Goal: Task Accomplishment & Management: Complete application form

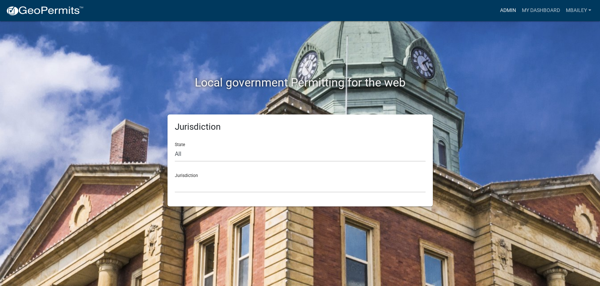
click at [509, 11] on link "Admin" at bounding box center [508, 11] width 22 height 14
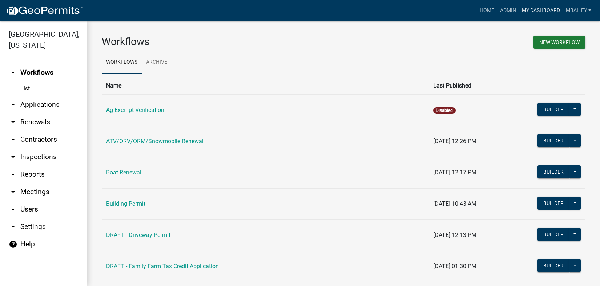
click at [535, 9] on link "My Dashboard" at bounding box center [541, 11] width 44 height 14
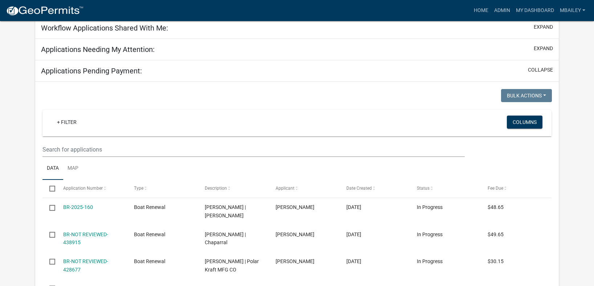
scroll to position [315, 0]
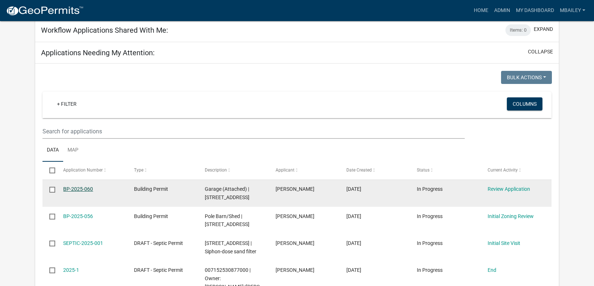
click at [82, 186] on link "BP-2025-060" at bounding box center [78, 189] width 30 height 6
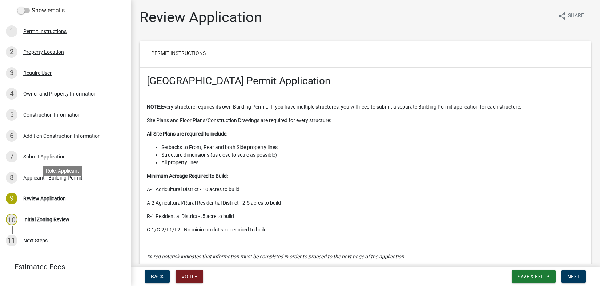
scroll to position [107, 0]
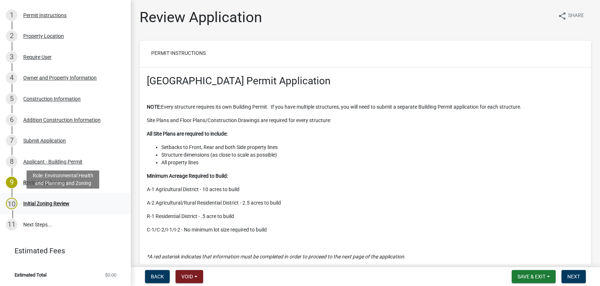
click at [31, 202] on div "Initial Zoning Review" at bounding box center [46, 203] width 46 height 5
click at [576, 275] on span "Next" at bounding box center [573, 277] width 13 height 6
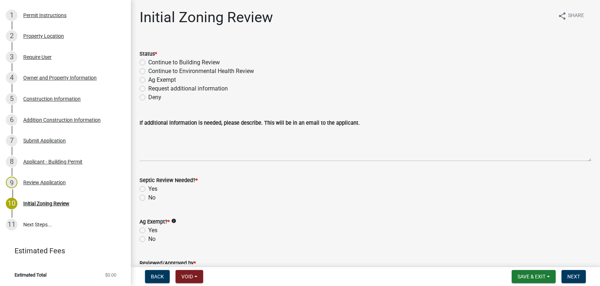
click at [148, 62] on label "Continue to Building Review" at bounding box center [184, 62] width 72 height 9
click at [148, 62] on input "Continue to Building Review" at bounding box center [150, 60] width 5 height 5
radio input "true"
click at [148, 197] on label "No" at bounding box center [151, 197] width 7 height 9
click at [148, 197] on input "No" at bounding box center [150, 195] width 5 height 5
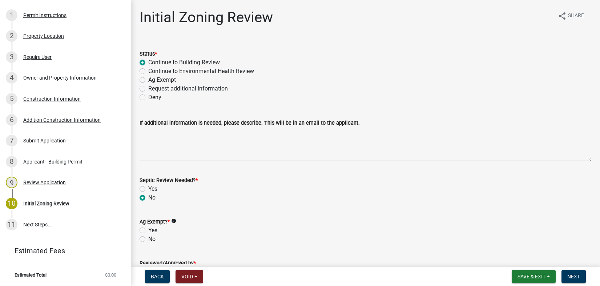
radio input "true"
click at [148, 237] on label "No" at bounding box center [151, 239] width 7 height 9
click at [148, 237] on input "No" at bounding box center [150, 237] width 5 height 5
radio input "true"
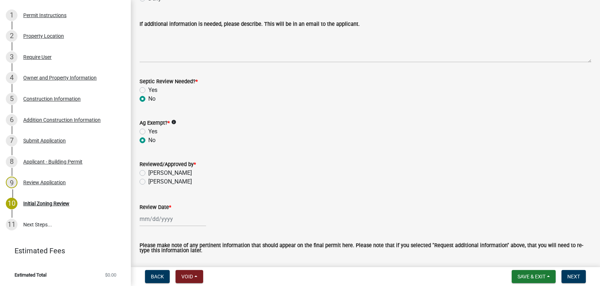
scroll to position [109, 0]
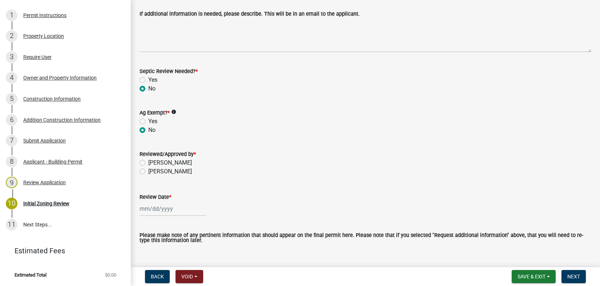
click at [148, 161] on label "Miranda Bailey" at bounding box center [170, 162] width 44 height 9
click at [148, 161] on input "Miranda Bailey" at bounding box center [150, 160] width 5 height 5
radio input "true"
click at [145, 209] on div at bounding box center [172, 208] width 66 height 15
select select "9"
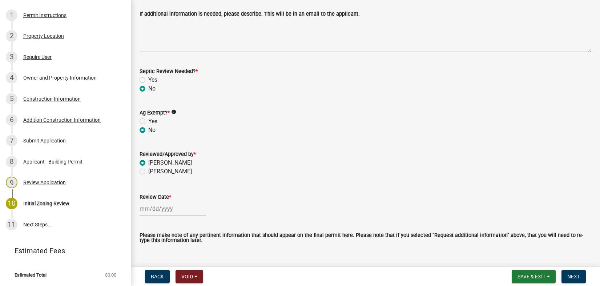
select select "2025"
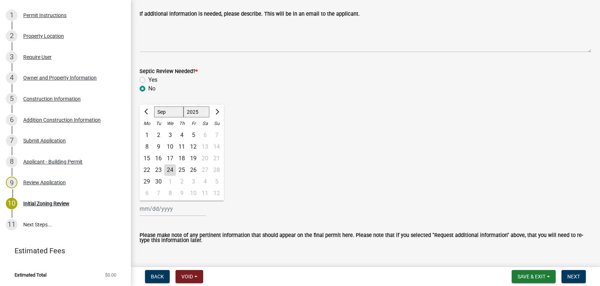
click at [171, 168] on div "24" at bounding box center [170, 170] width 12 height 12
type input "09/24/2025"
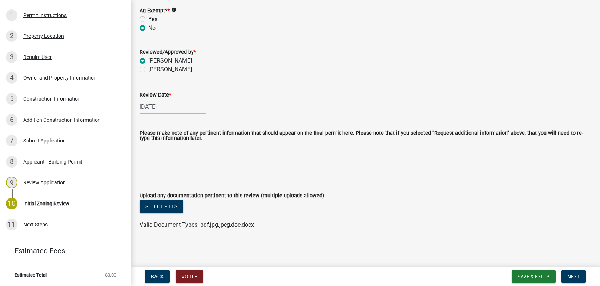
scroll to position [211, 0]
click at [571, 276] on span "Next" at bounding box center [573, 277] width 13 height 6
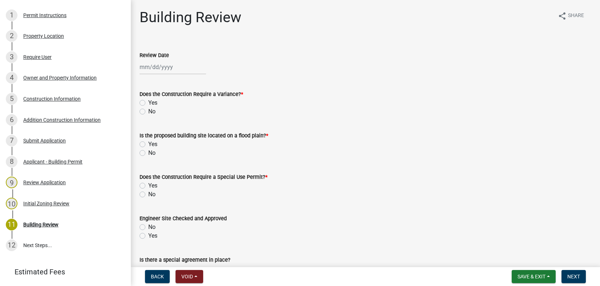
select select "9"
select select "2025"
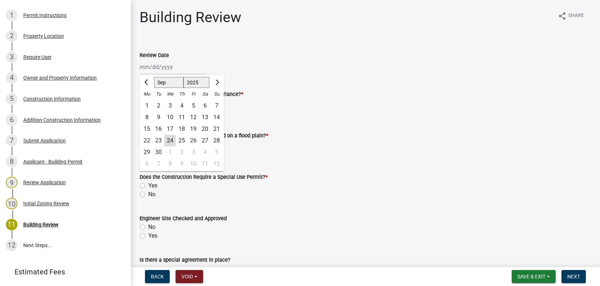
click at [145, 73] on div "Jan Feb Mar Apr May Jun Jul Aug Sep Oct Nov Dec 1525 1526 1527 1528 1529 1530 1…" at bounding box center [172, 67] width 66 height 15
click at [173, 138] on div "24" at bounding box center [170, 141] width 12 height 12
type input "09/24/2025"
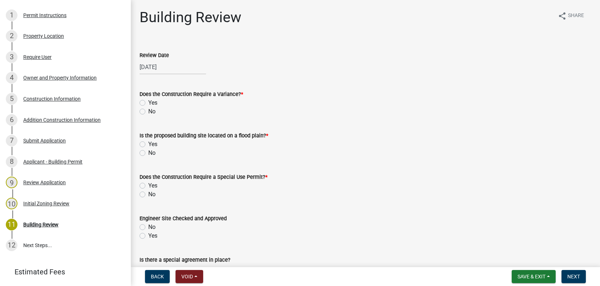
click at [148, 112] on label "No" at bounding box center [151, 111] width 7 height 9
click at [148, 112] on input "No" at bounding box center [150, 109] width 5 height 5
radio input "true"
click at [148, 154] on label "No" at bounding box center [151, 153] width 7 height 9
click at [148, 153] on input "No" at bounding box center [150, 151] width 5 height 5
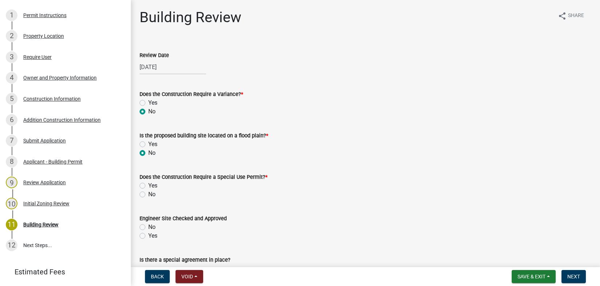
radio input "true"
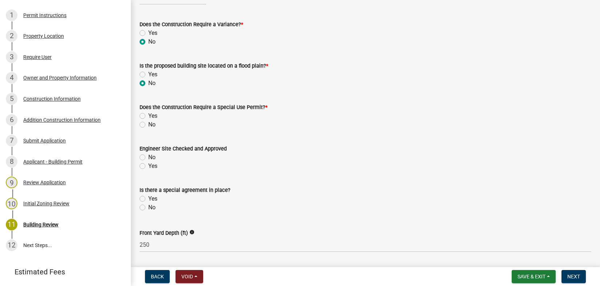
scroll to position [73, 0]
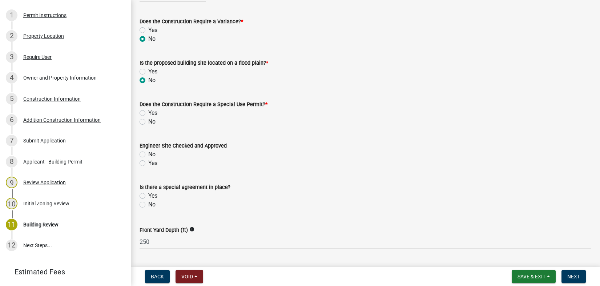
click at [148, 121] on label "No" at bounding box center [151, 121] width 7 height 9
click at [148, 121] on input "No" at bounding box center [150, 119] width 5 height 5
radio input "true"
click at [148, 161] on label "Yes" at bounding box center [152, 163] width 9 height 9
click at [148, 161] on input "Yes" at bounding box center [150, 161] width 5 height 5
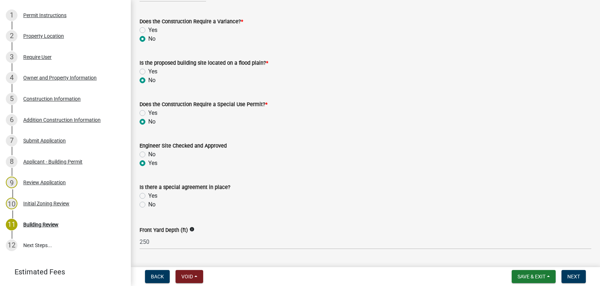
radio input "true"
click at [148, 203] on label "No" at bounding box center [151, 204] width 7 height 9
click at [148, 203] on input "No" at bounding box center [150, 202] width 5 height 5
radio input "true"
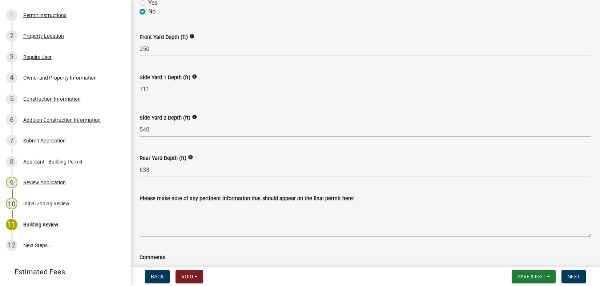
scroll to position [291, 0]
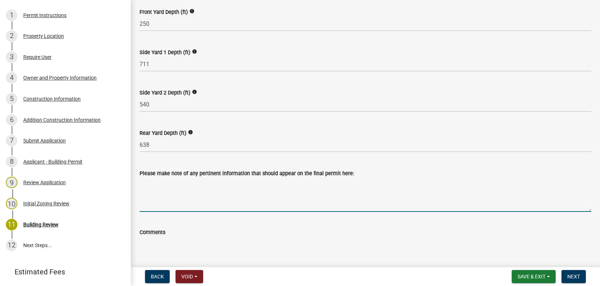
click at [160, 188] on textarea "Please make note of any pertinent information that should appear on the final p…" at bounding box center [364, 195] width 451 height 34
drag, startPoint x: 139, startPoint y: 182, endPoint x: 300, endPoint y: 185, distance: 160.2
click at [300, 185] on textarea "Building an attached garage, pad was completed in 2020" at bounding box center [364, 195] width 451 height 34
type textarea "Building an attached garage, pad was completed in 2020"
click at [150, 239] on textarea "Comments" at bounding box center [364, 253] width 451 height 34
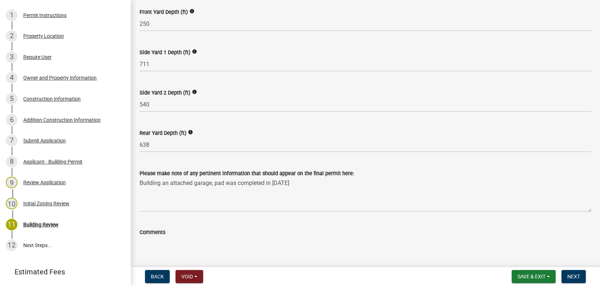
paste textarea "Building an attached garage, pad was completed in 2020"
type textarea "Building an attached garage, pad was completed in 2020"
click at [576, 275] on span "Next" at bounding box center [573, 277] width 13 height 6
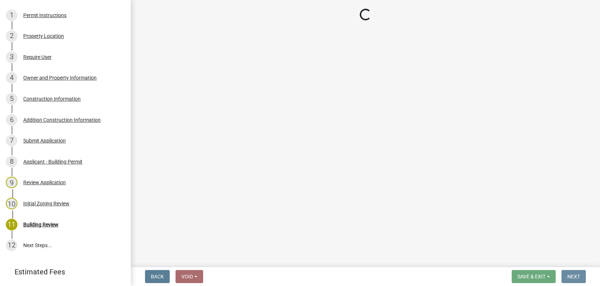
scroll to position [0, 0]
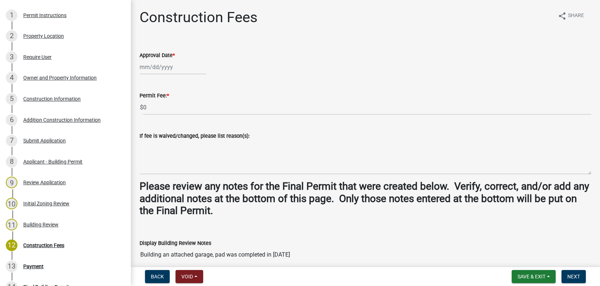
click at [153, 66] on div at bounding box center [172, 67] width 66 height 15
select select "9"
select select "2025"
click at [171, 139] on div "24" at bounding box center [170, 141] width 12 height 12
type input "09/24/2025"
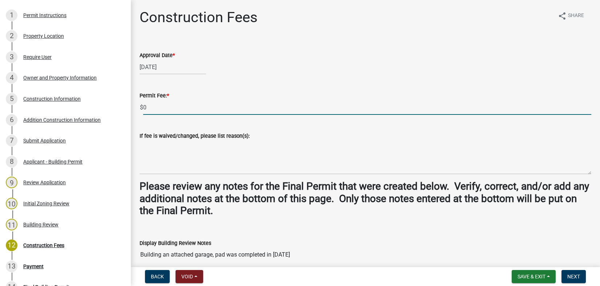
click at [155, 107] on input "0" at bounding box center [367, 107] width 448 height 15
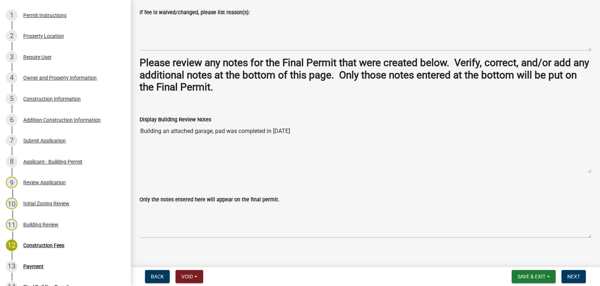
scroll to position [131, 0]
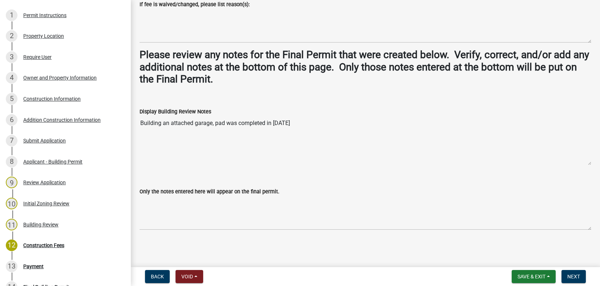
type input "428"
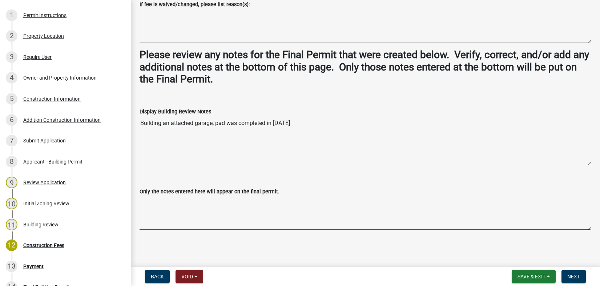
click at [148, 199] on textarea "Only the notes entered here will appear on the final permit." at bounding box center [364, 213] width 451 height 34
paste textarea "Building an attached garage, pad was completed in 2020"
click at [213, 201] on textarea "Building an attached garage, pad was completed in 2020" at bounding box center [364, 213] width 451 height 34
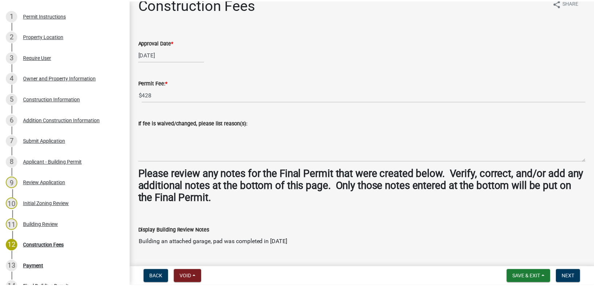
scroll to position [0, 0]
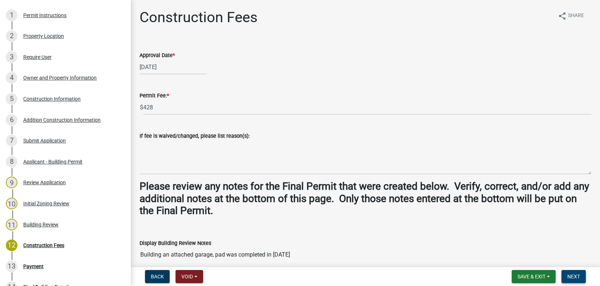
type textarea "Building an attached garage for storage only, pad was completed in 2020"
click at [574, 275] on span "Next" at bounding box center [573, 277] width 13 height 6
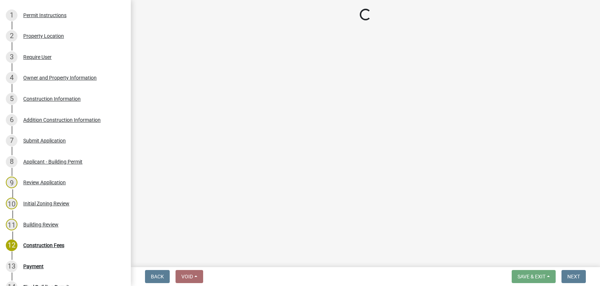
select select "3: 3"
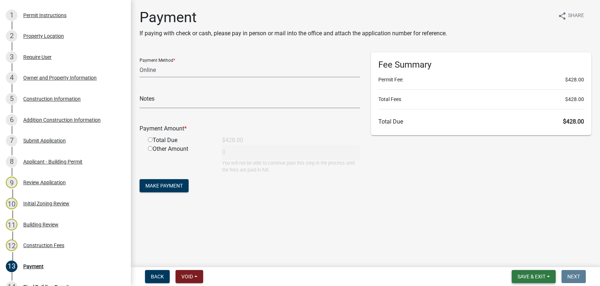
click at [549, 275] on button "Save & Exit" at bounding box center [533, 276] width 44 height 13
click at [534, 256] on button "Save & Exit" at bounding box center [526, 257] width 58 height 17
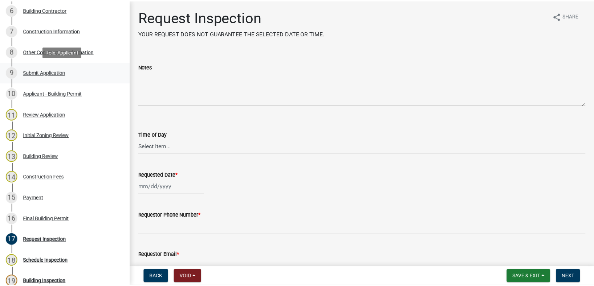
scroll to position [218, 0]
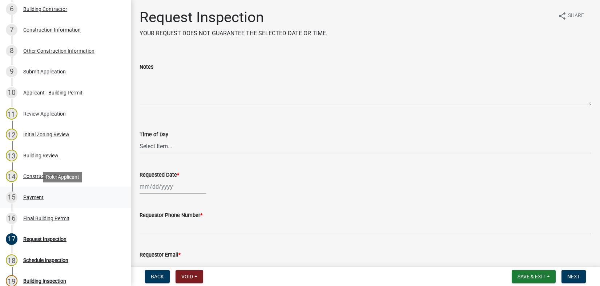
click at [34, 195] on div "Payment" at bounding box center [33, 197] width 20 height 5
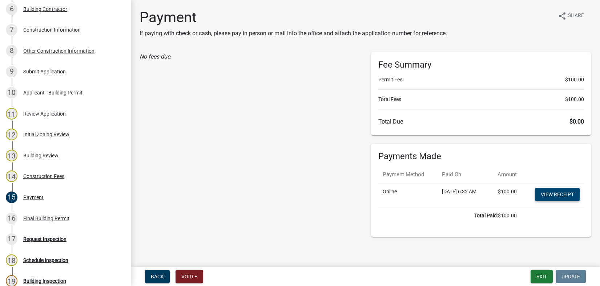
click at [554, 201] on link "View receipt" at bounding box center [557, 194] width 45 height 13
click at [542, 276] on button "Exit" at bounding box center [541, 276] width 22 height 13
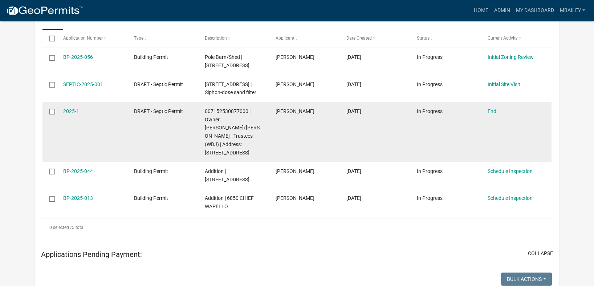
scroll to position [400, 0]
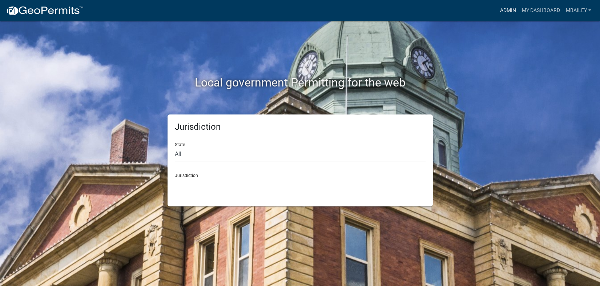
click at [505, 8] on link "Admin" at bounding box center [508, 11] width 22 height 14
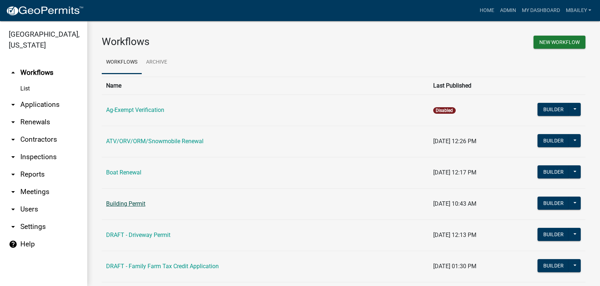
click at [142, 206] on link "Building Permit" at bounding box center [125, 203] width 39 height 7
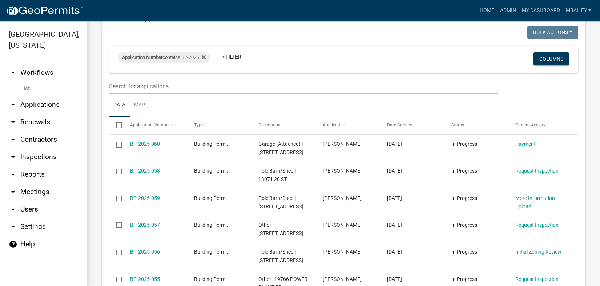
scroll to position [363, 0]
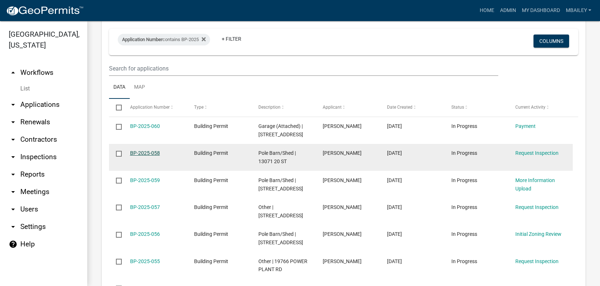
click at [149, 153] on link "BP-2025-058" at bounding box center [145, 153] width 30 height 6
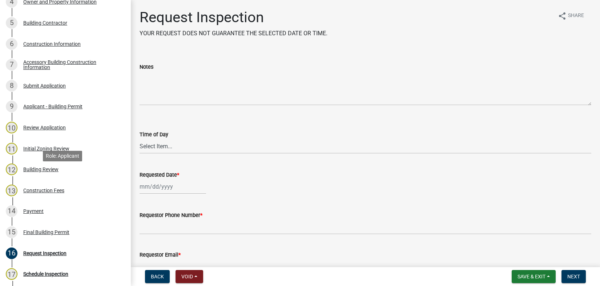
scroll to position [254, 0]
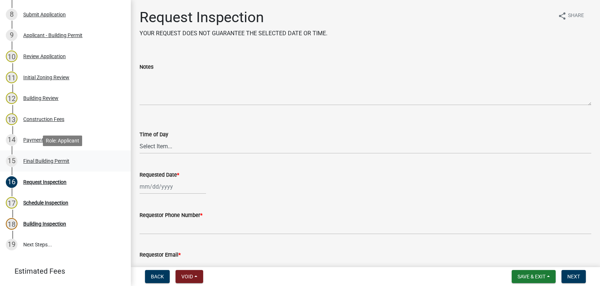
click at [33, 157] on div "15 Final Building Permit" at bounding box center [62, 161] width 113 height 12
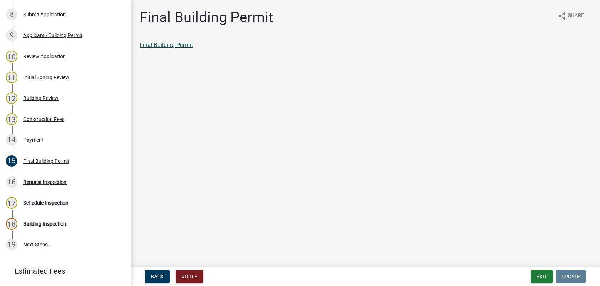
click at [182, 43] on link "Final Building Permit" at bounding box center [165, 44] width 53 height 7
click at [536, 280] on button "Exit" at bounding box center [541, 276] width 22 height 13
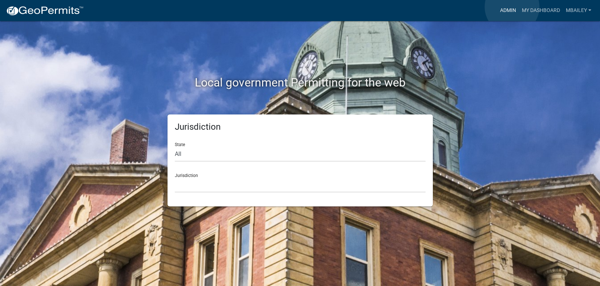
click at [512, 7] on link "Admin" at bounding box center [508, 11] width 22 height 14
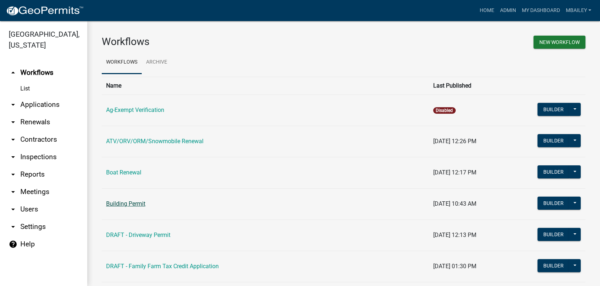
click at [134, 204] on link "Building Permit" at bounding box center [125, 203] width 39 height 7
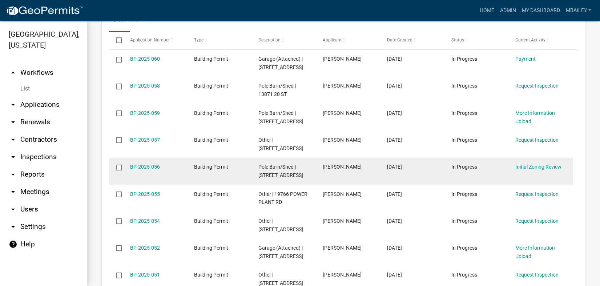
scroll to position [545, 0]
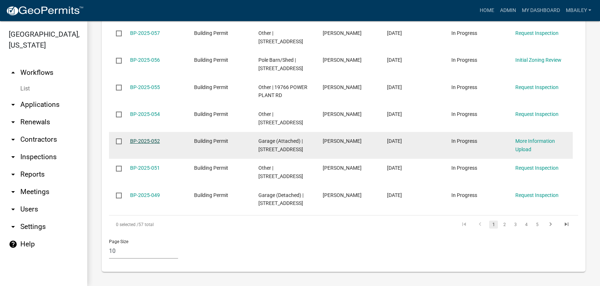
click at [152, 138] on link "BP-2025-052" at bounding box center [145, 141] width 30 height 6
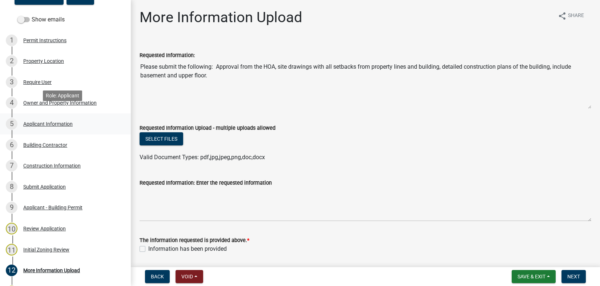
scroll to position [109, 0]
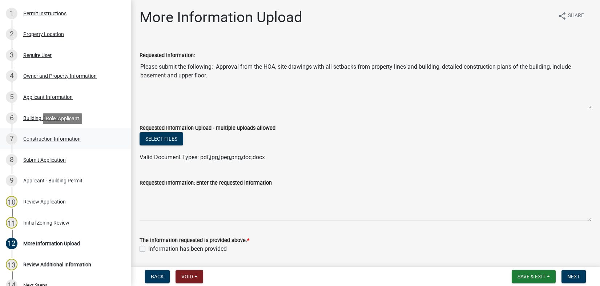
click at [44, 139] on div "Construction Information" at bounding box center [51, 138] width 57 height 5
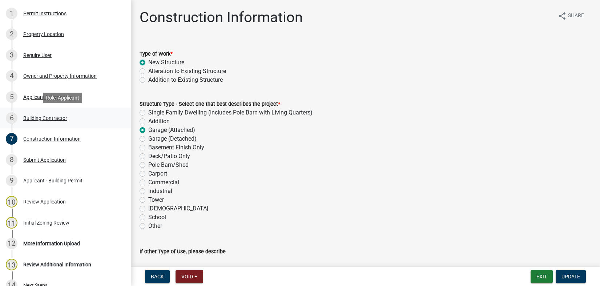
click at [41, 118] on div "Building Contractor" at bounding box center [45, 118] width 44 height 5
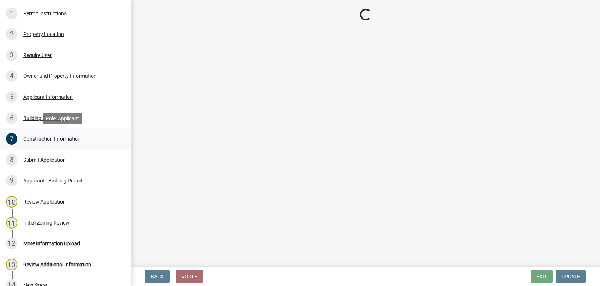
click at [40, 138] on div "Construction Information" at bounding box center [51, 138] width 57 height 5
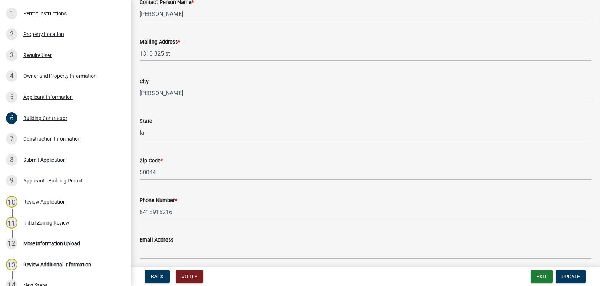
scroll to position [138, 0]
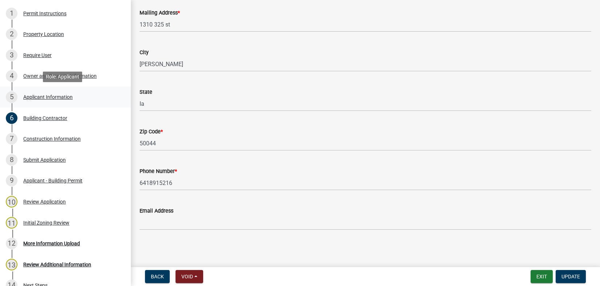
click at [35, 96] on div "Applicant Information" at bounding box center [47, 96] width 49 height 5
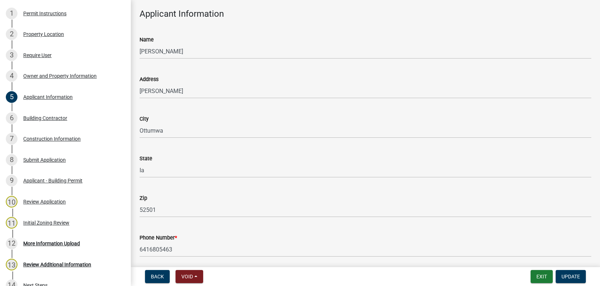
scroll to position [98, 0]
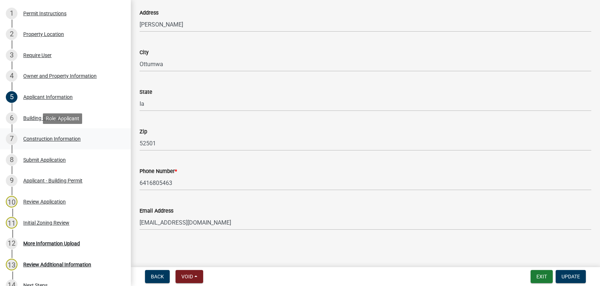
click at [34, 137] on div "Construction Information" at bounding box center [51, 138] width 57 height 5
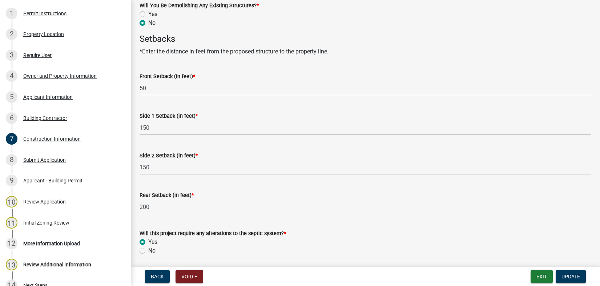
scroll to position [389, 0]
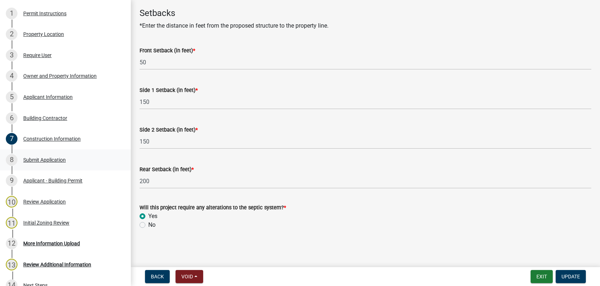
click at [48, 160] on div "Submit Application" at bounding box center [44, 159] width 42 height 5
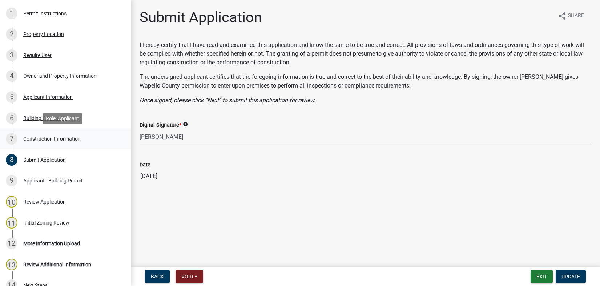
click at [37, 138] on div "Construction Information" at bounding box center [51, 138] width 57 height 5
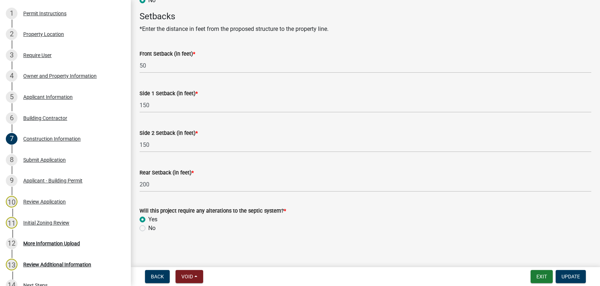
scroll to position [389, 0]
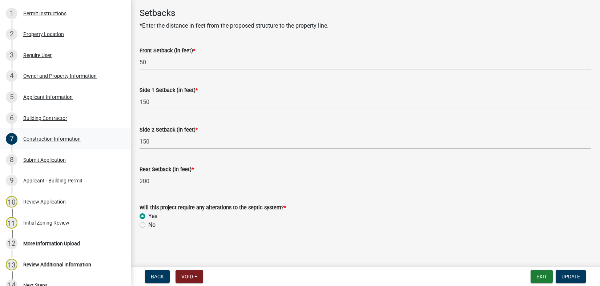
click at [31, 137] on div "Construction Information" at bounding box center [51, 138] width 57 height 5
click at [31, 117] on div "Building Contractor" at bounding box center [45, 118] width 44 height 5
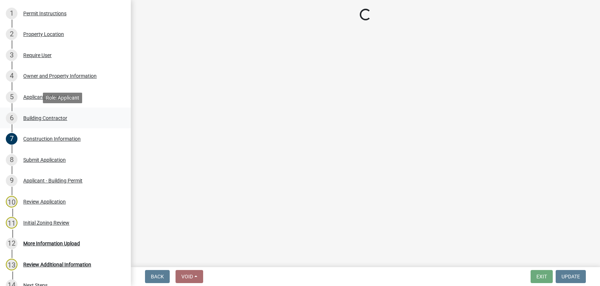
scroll to position [0, 0]
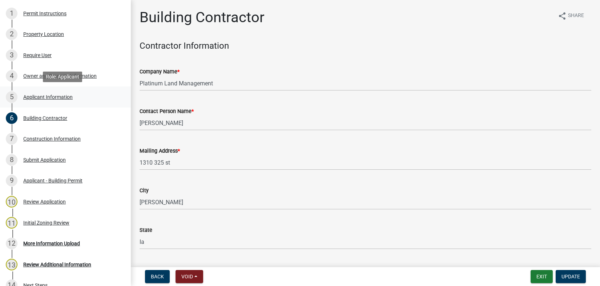
click at [36, 97] on div "Applicant Information" at bounding box center [47, 96] width 49 height 5
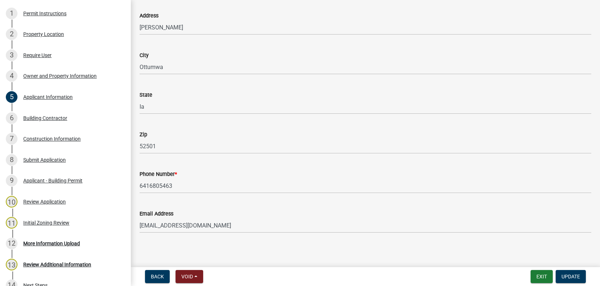
scroll to position [98, 0]
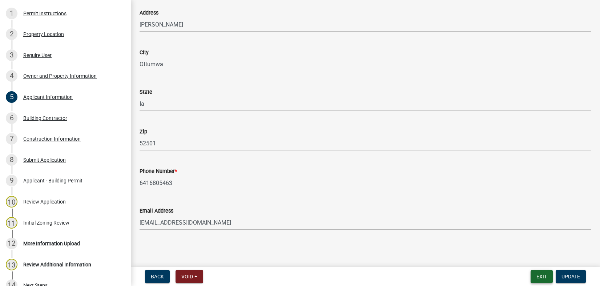
click at [537, 274] on button "Exit" at bounding box center [541, 276] width 22 height 13
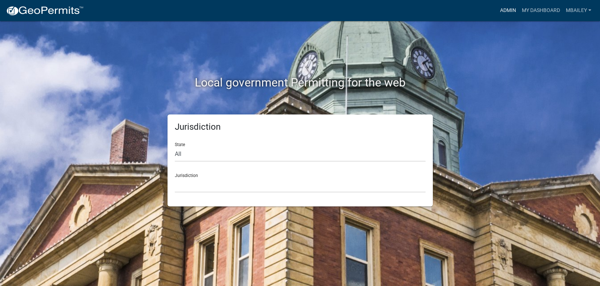
click at [504, 9] on link "Admin" at bounding box center [508, 11] width 22 height 14
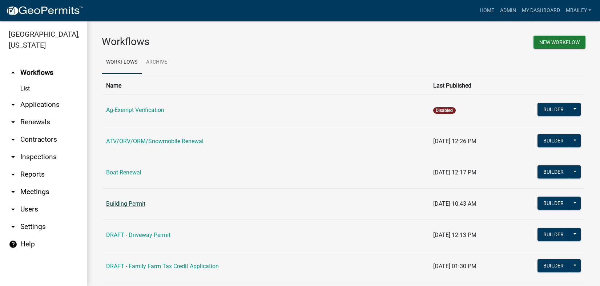
click at [136, 201] on link "Building Permit" at bounding box center [125, 203] width 39 height 7
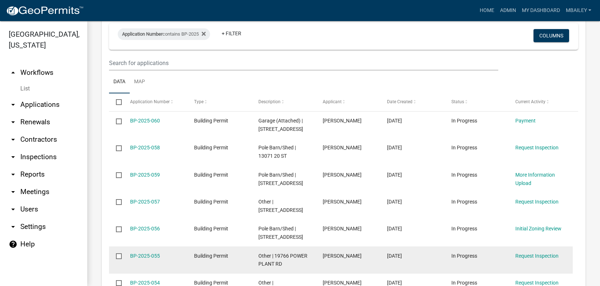
scroll to position [327, 0]
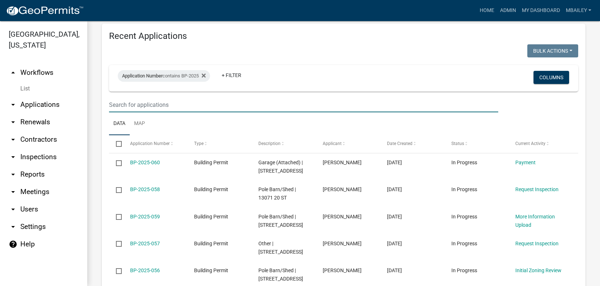
click at [158, 105] on input "text" at bounding box center [303, 104] width 389 height 15
type input "16580"
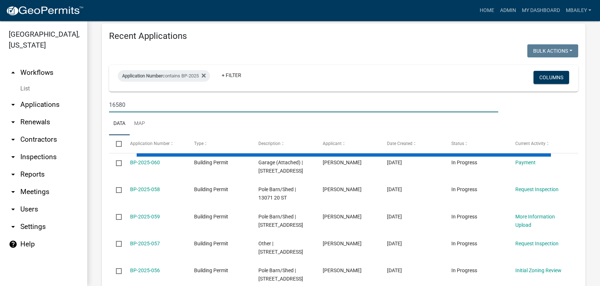
scroll to position [307, 0]
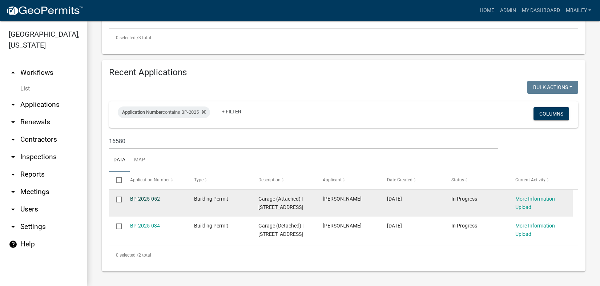
click at [148, 196] on link "BP-2025-052" at bounding box center [145, 199] width 30 height 6
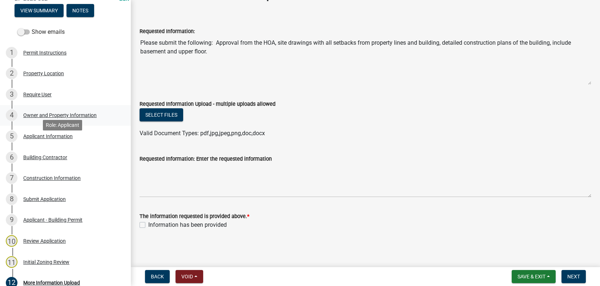
scroll to position [73, 0]
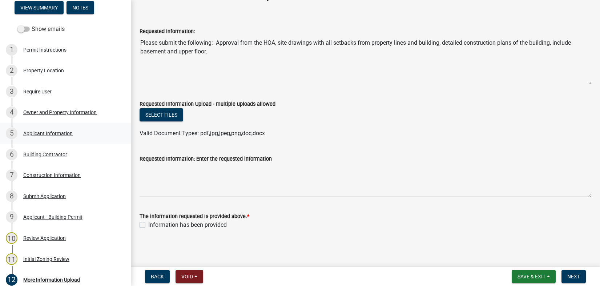
click at [46, 132] on div "Applicant Information" at bounding box center [47, 133] width 49 height 5
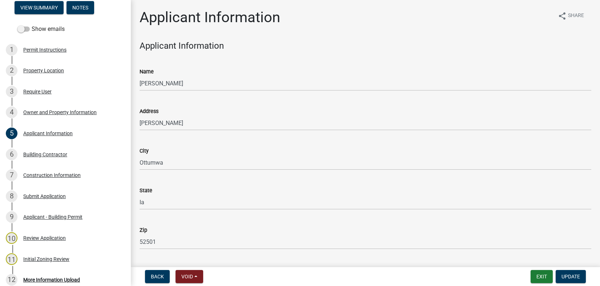
scroll to position [98, 0]
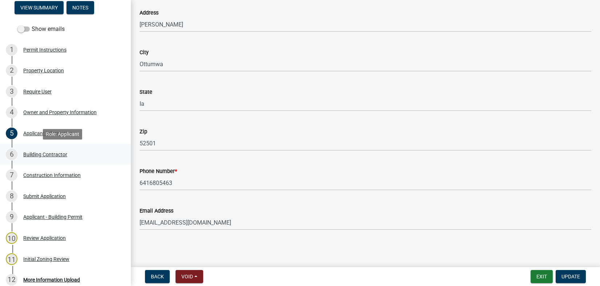
click at [57, 153] on div "Building Contractor" at bounding box center [45, 154] width 44 height 5
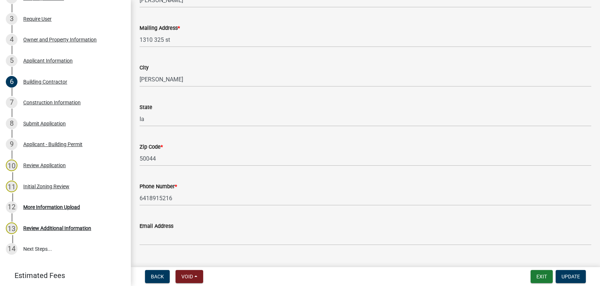
scroll to position [138, 0]
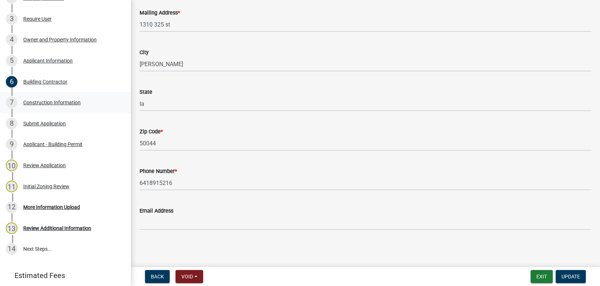
click at [57, 102] on div "Construction Information" at bounding box center [51, 102] width 57 height 5
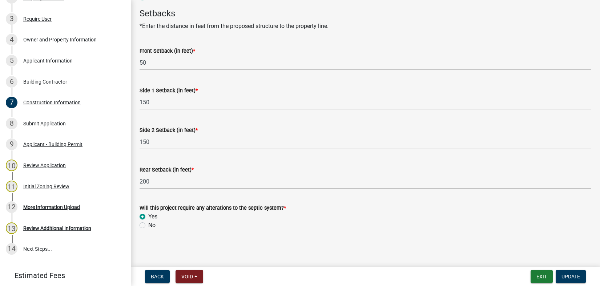
scroll to position [389, 0]
click at [60, 124] on div "Submit Application" at bounding box center [44, 123] width 42 height 5
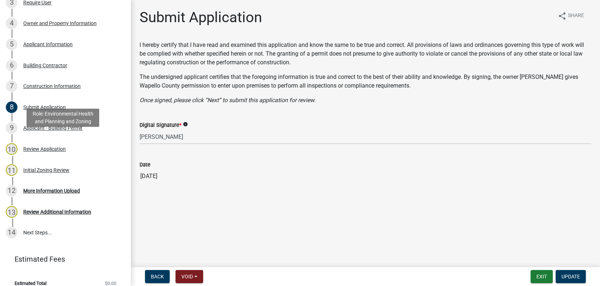
scroll to position [170, 0]
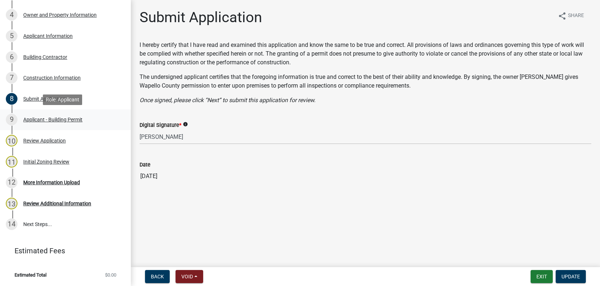
click at [45, 119] on div "Applicant - Building Permit" at bounding box center [52, 119] width 59 height 5
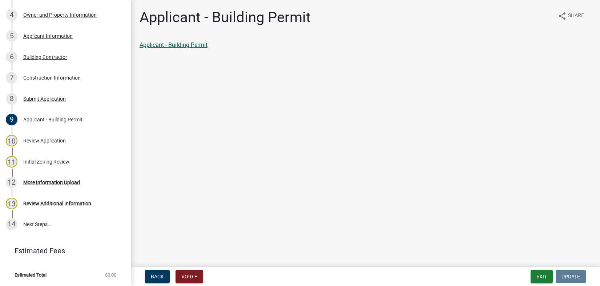
click at [162, 47] on link "Applicant - Building Permit" at bounding box center [173, 44] width 68 height 7
